Goal: Find specific page/section: Find specific page/section

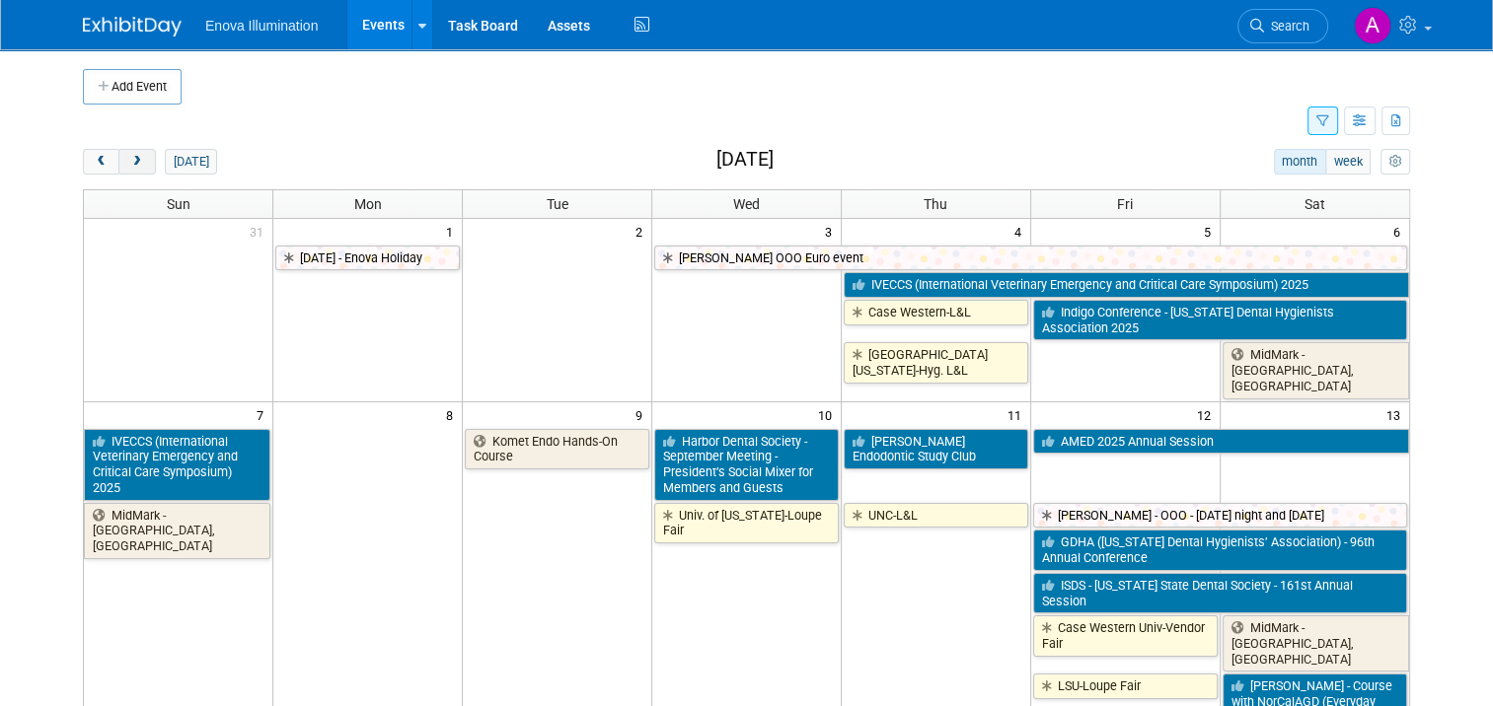
click at [130, 166] on span "next" at bounding box center [136, 162] width 15 height 13
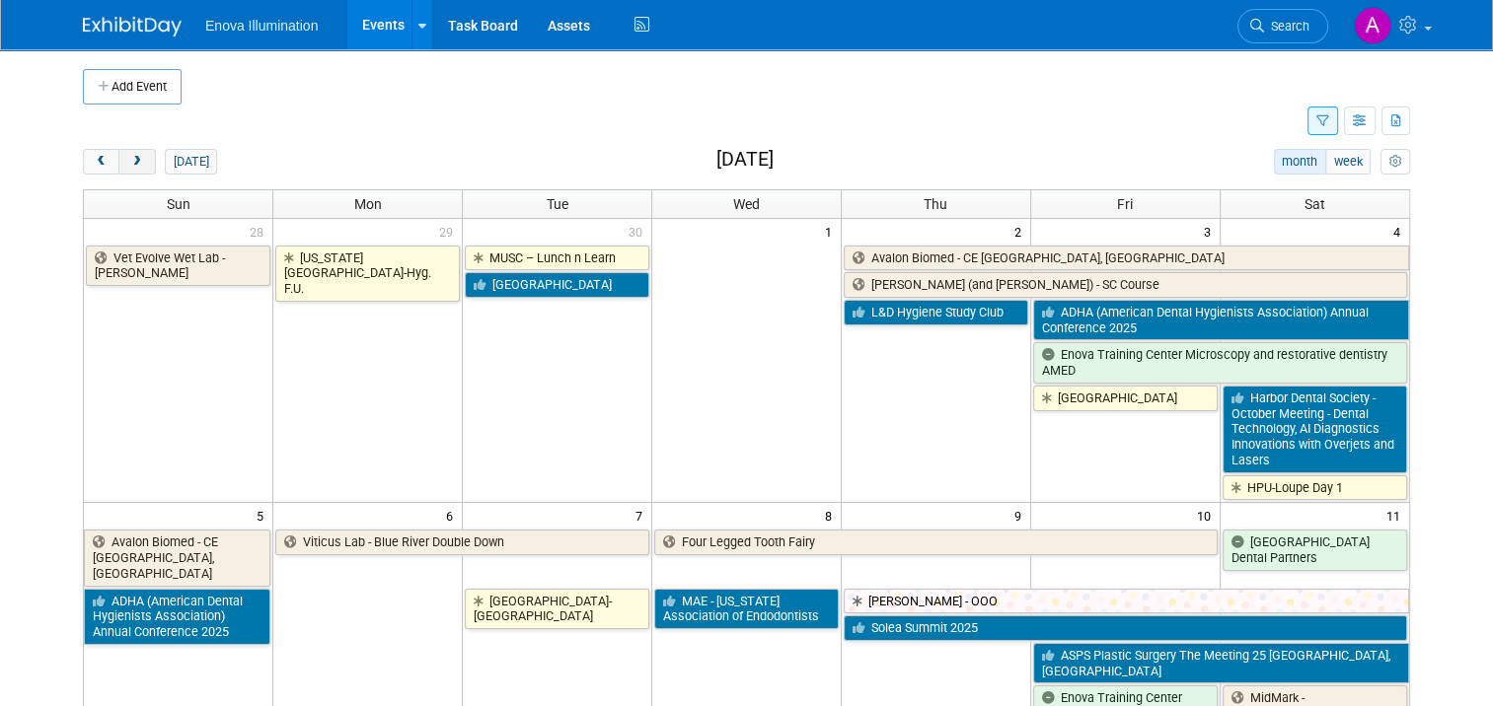
click at [130, 165] on span "next" at bounding box center [136, 162] width 15 height 13
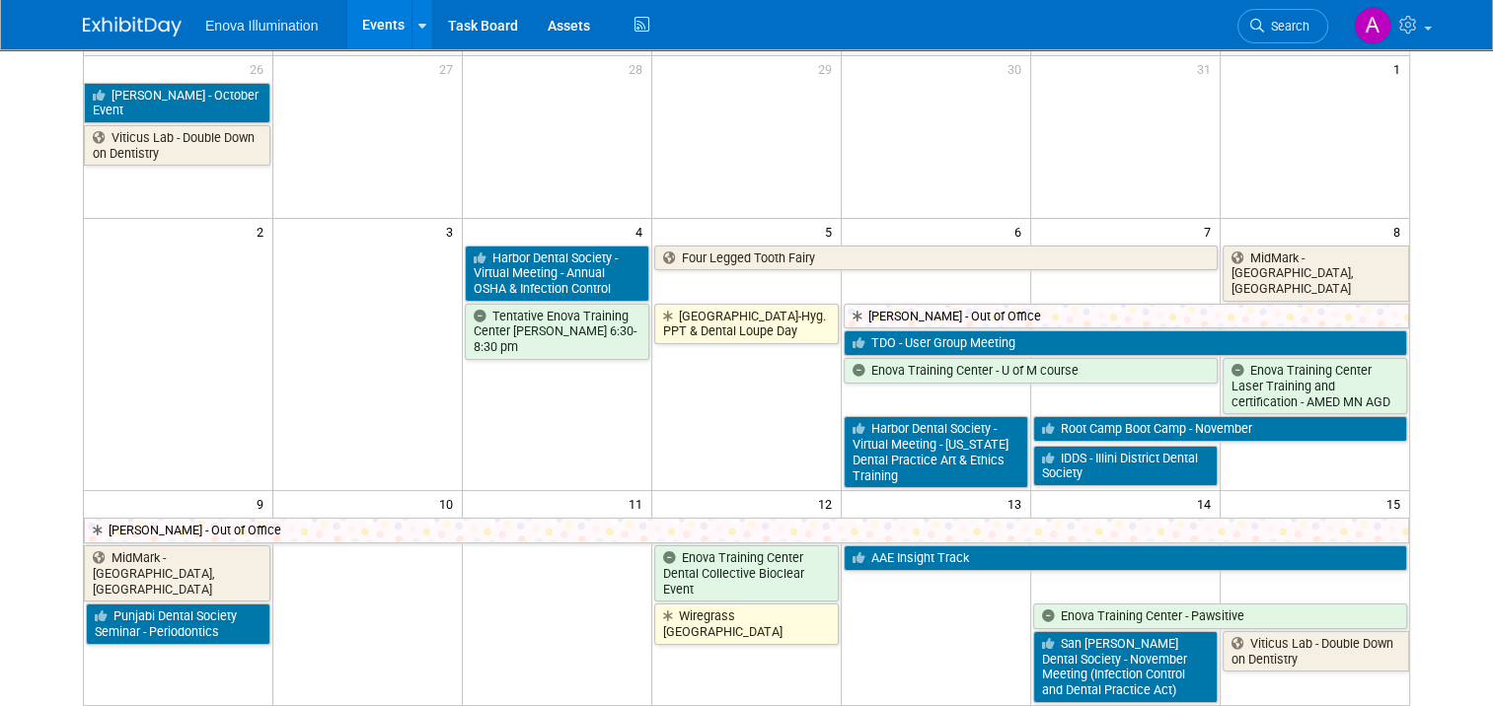
scroll to position [197, 0]
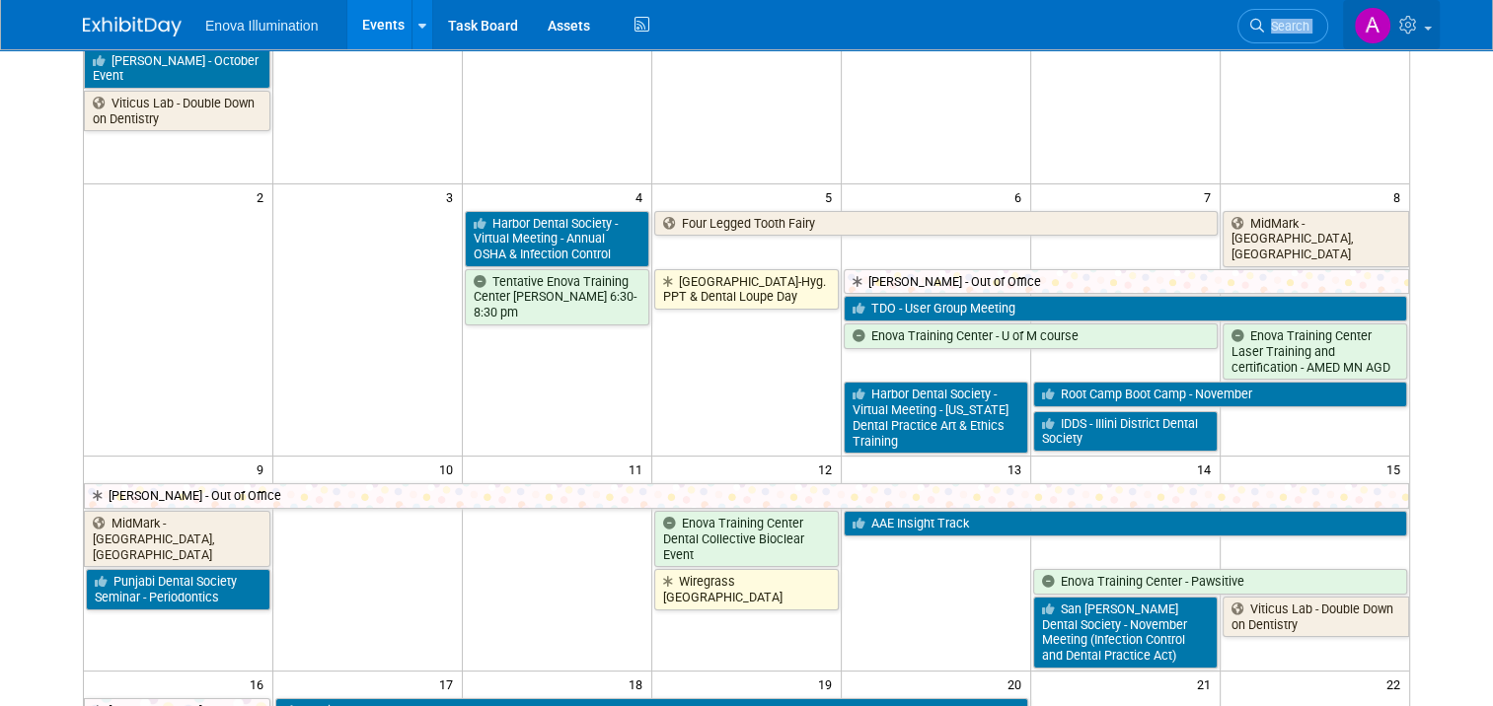
drag, startPoint x: 813, startPoint y: 15, endPoint x: 1402, endPoint y: 31, distance: 589.2
click at [1389, 72] on body "Enova Illumination Events Add Event Bulk Upload Events Shareable Event Boards R…" at bounding box center [746, 156] width 1493 height 706
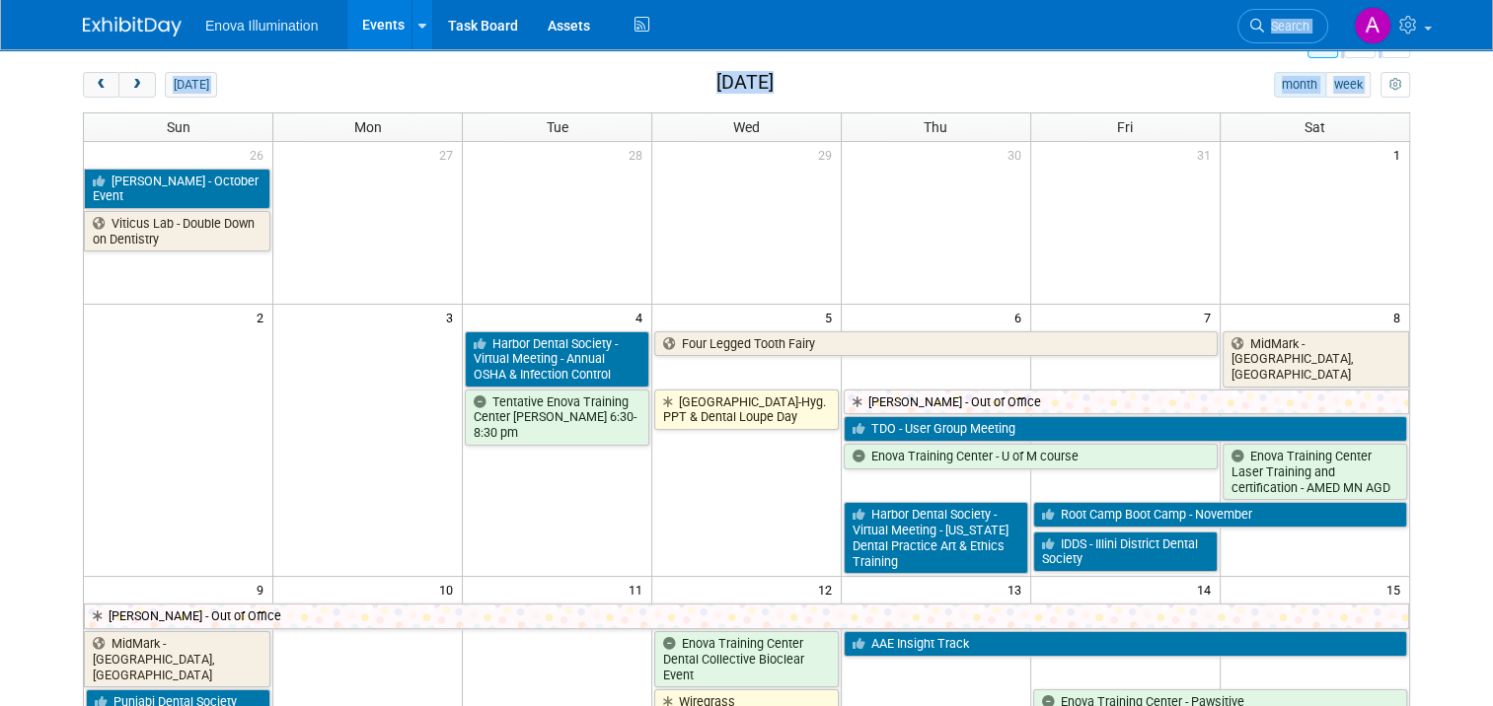
scroll to position [0, 0]
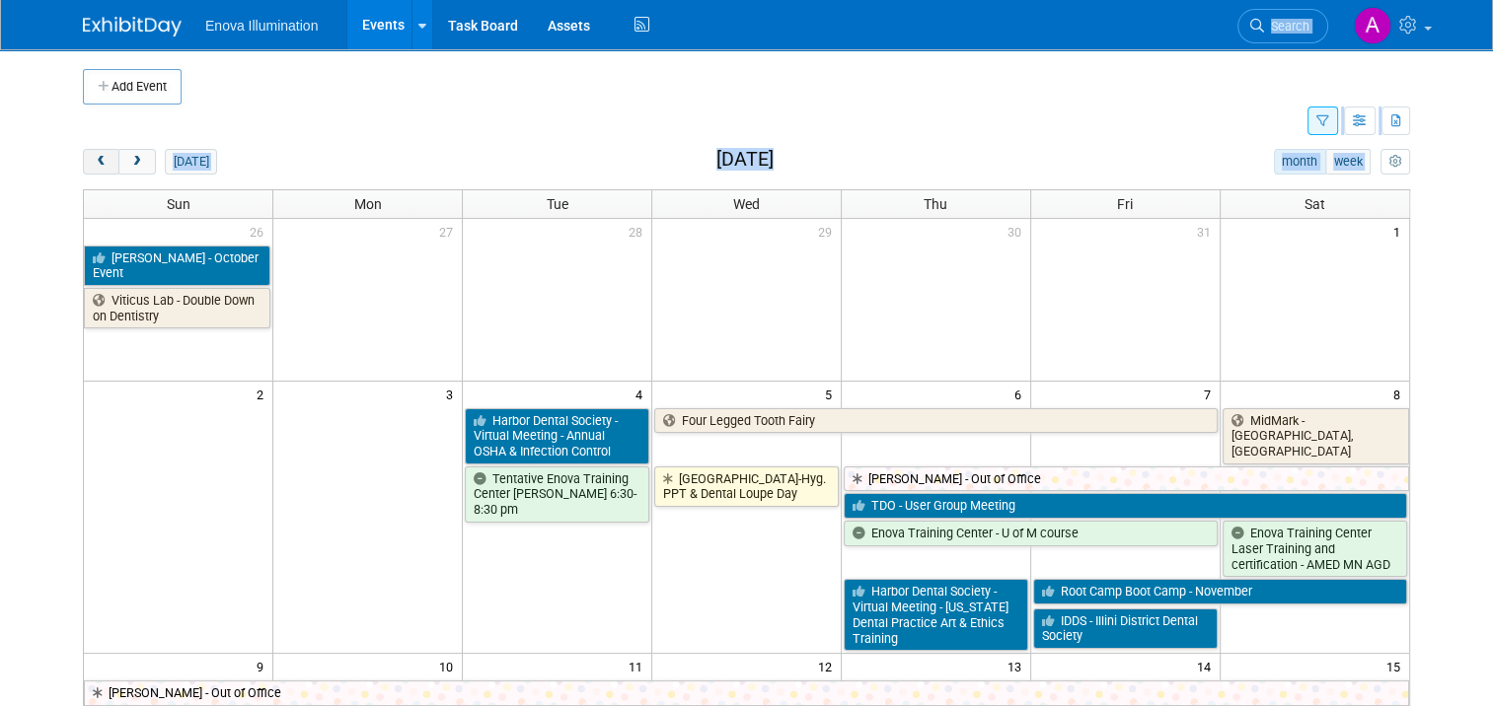
click at [94, 164] on span "prev" at bounding box center [101, 162] width 15 height 13
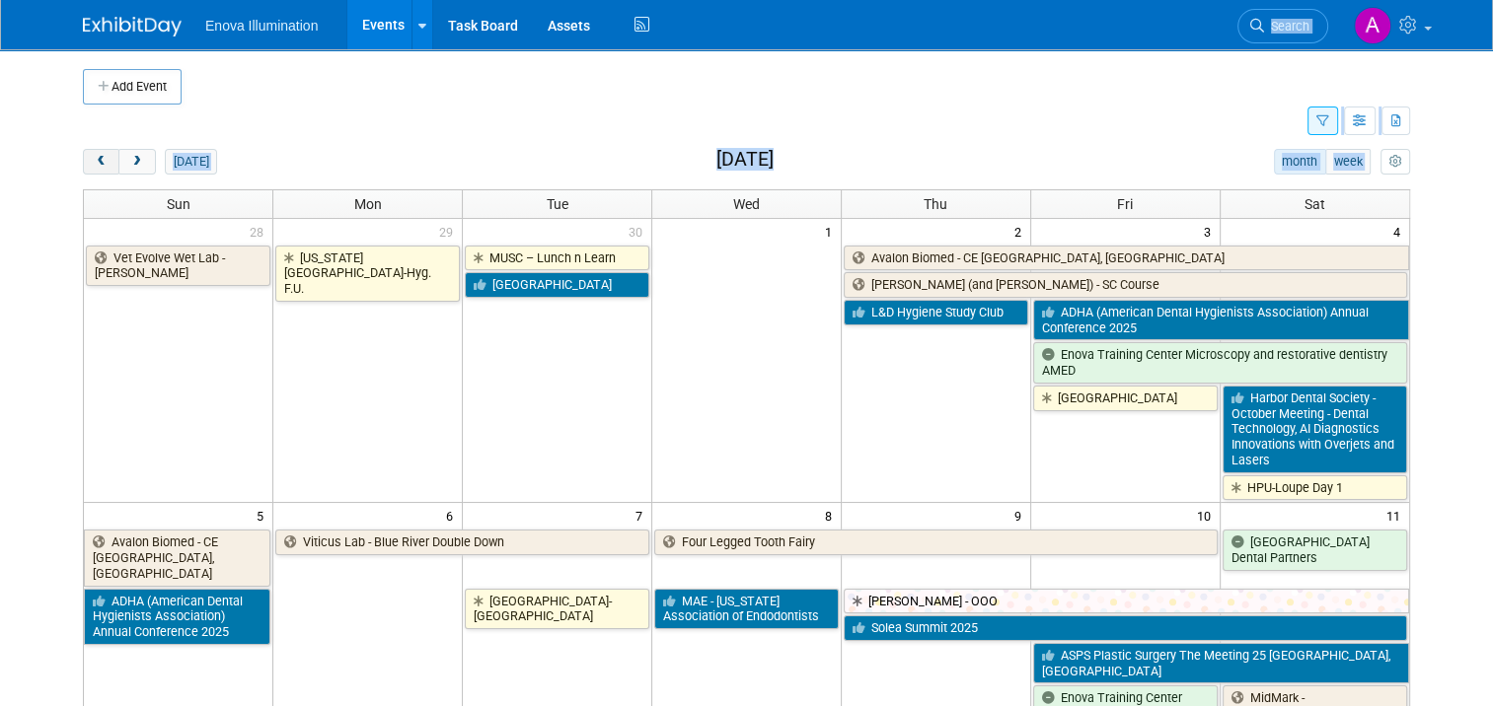
click at [94, 164] on span "prev" at bounding box center [101, 162] width 15 height 13
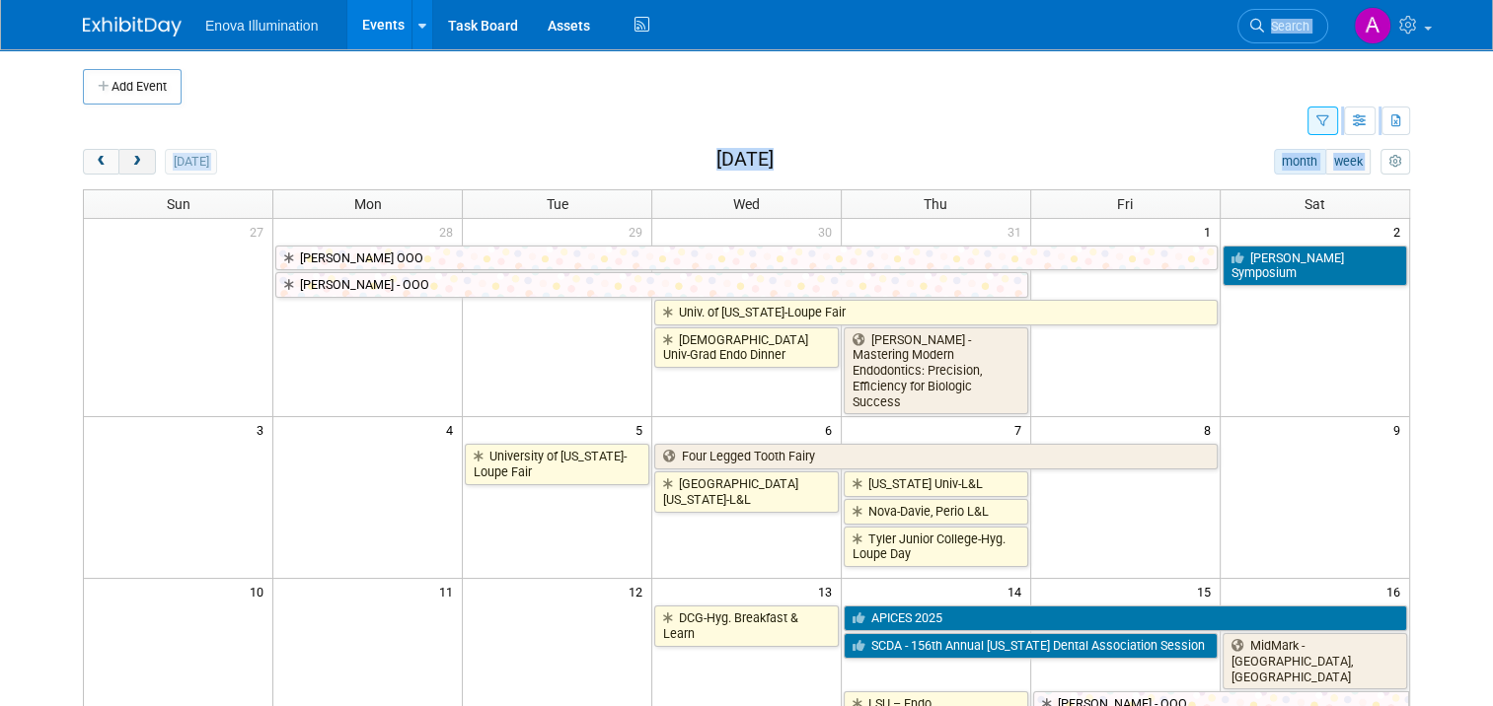
click at [130, 161] on button "next" at bounding box center [136, 162] width 37 height 26
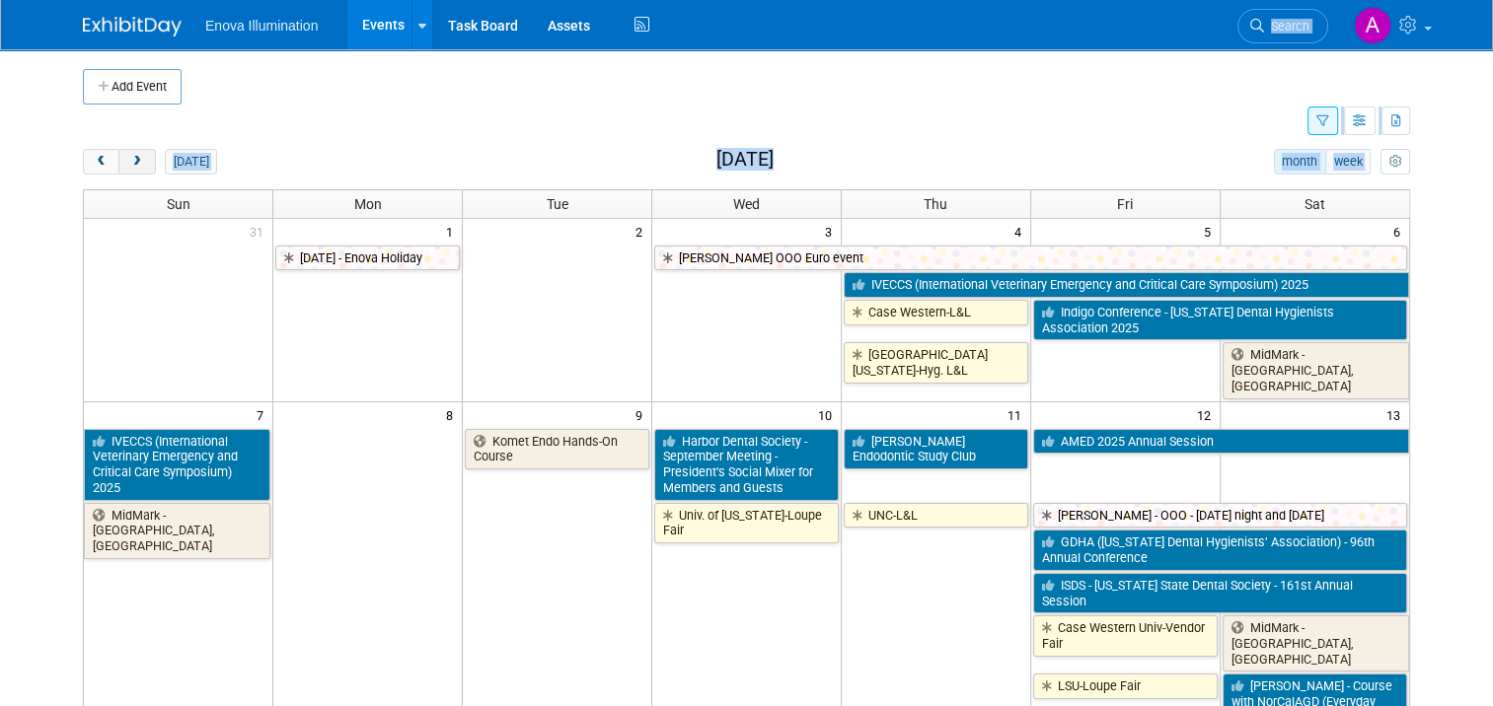
click at [129, 164] on span "next" at bounding box center [136, 162] width 15 height 13
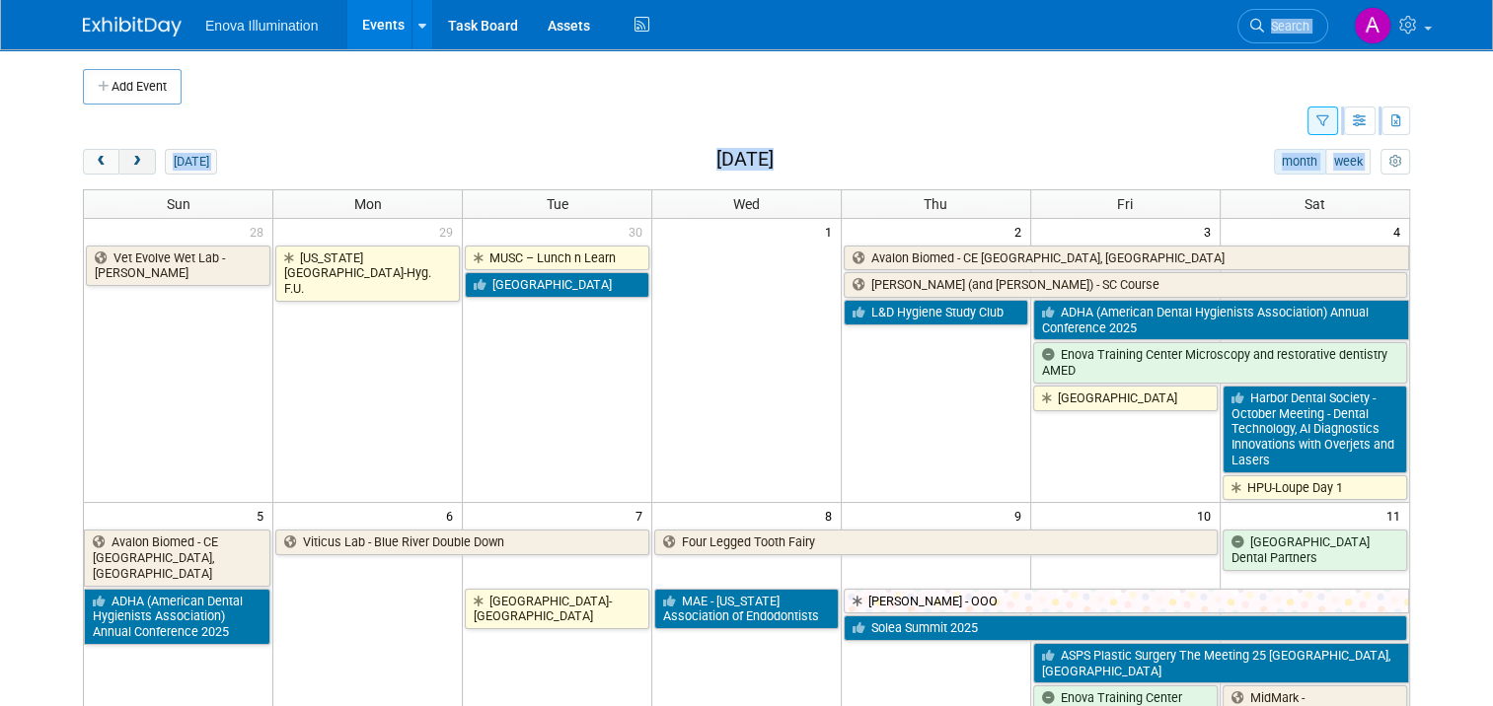
click at [129, 156] on span "next" at bounding box center [136, 162] width 15 height 13
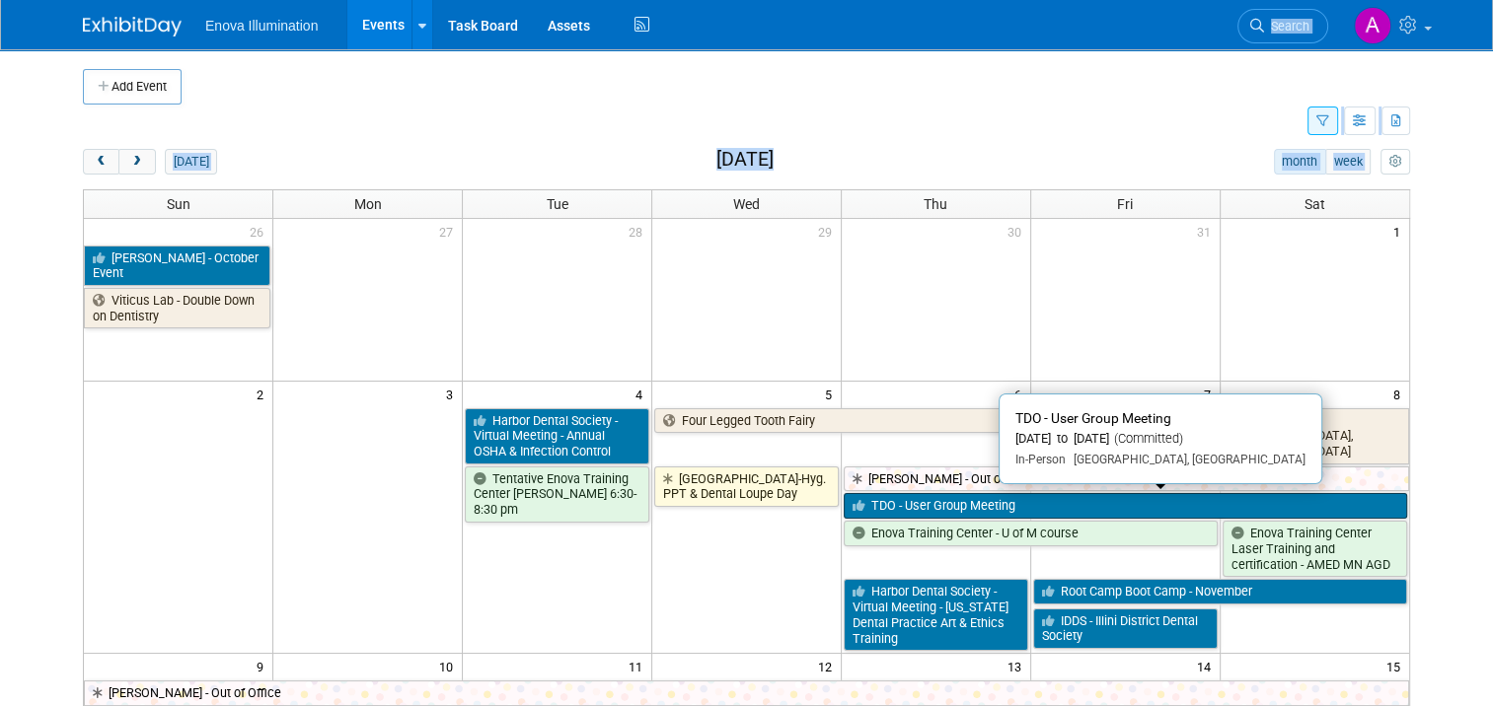
click at [924, 502] on link "TDO - User Group Meeting" at bounding box center [1124, 506] width 563 height 26
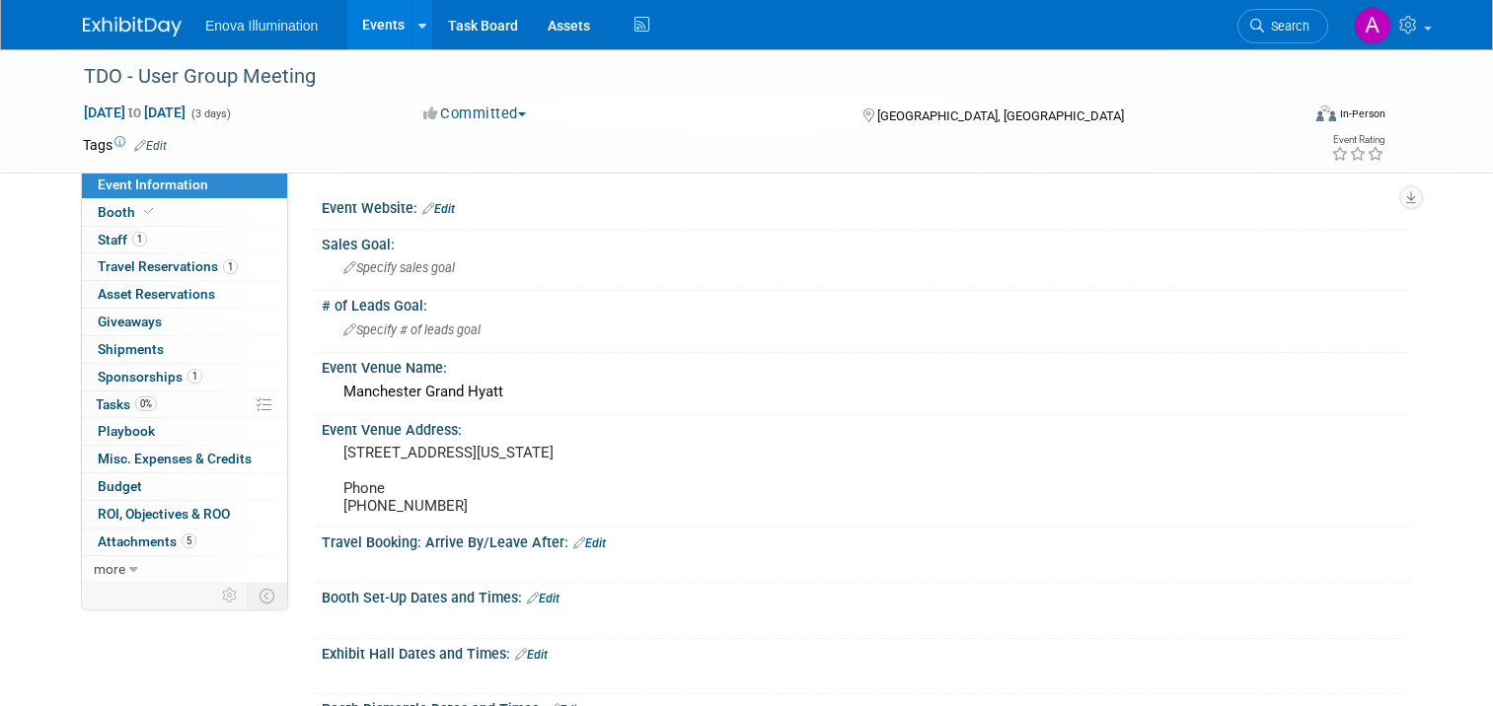
click at [194, 245] on link "1 Staff 1" at bounding box center [184, 240] width 205 height 27
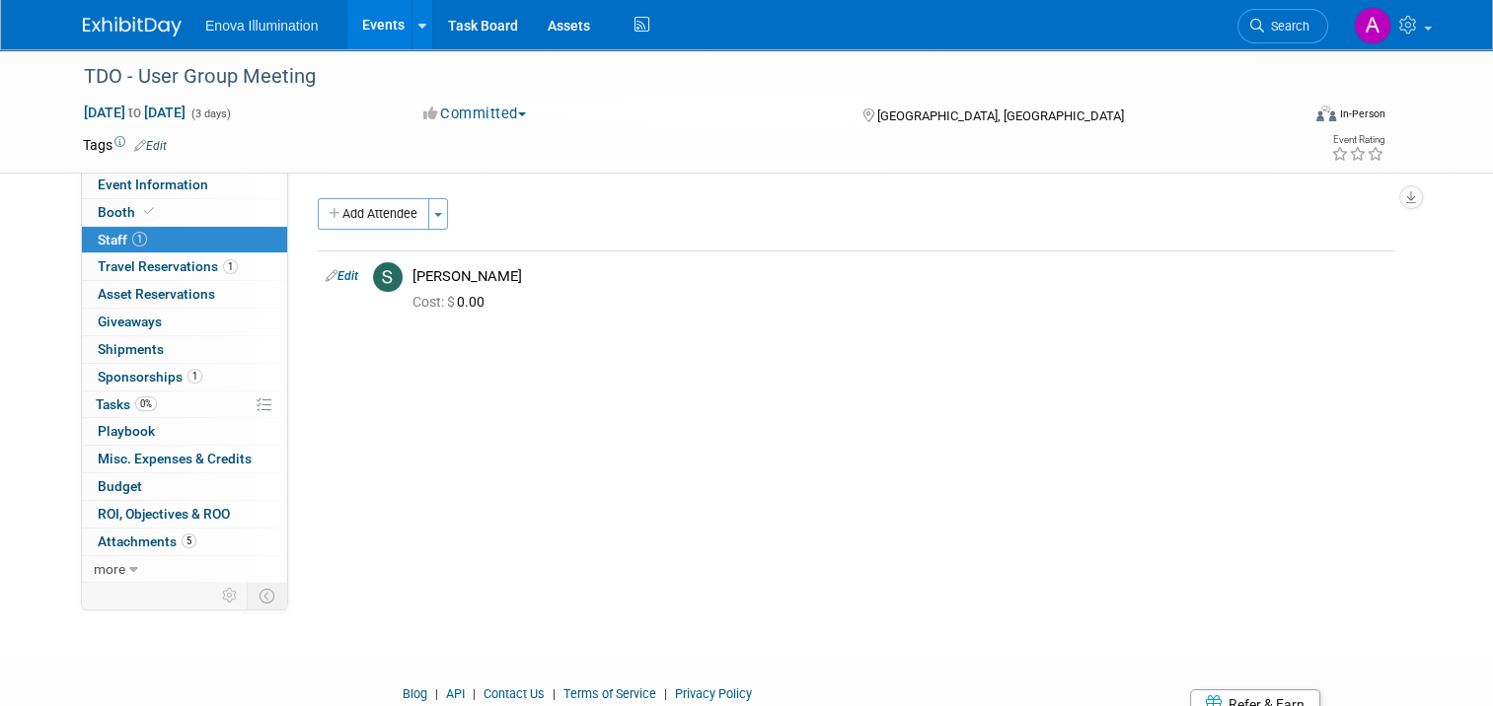
click at [117, 27] on img at bounding box center [132, 27] width 99 height 20
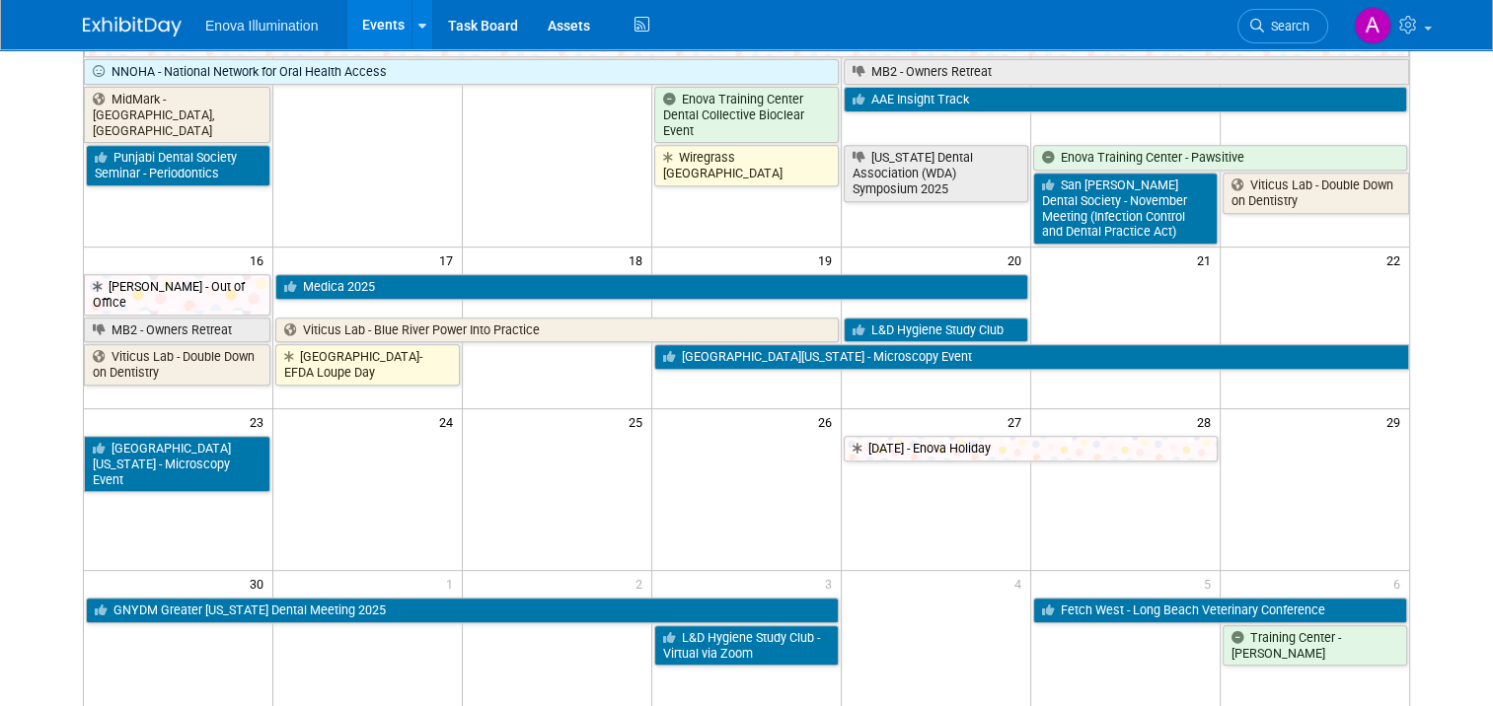
scroll to position [888, 0]
